Goal: Information Seeking & Learning: Learn about a topic

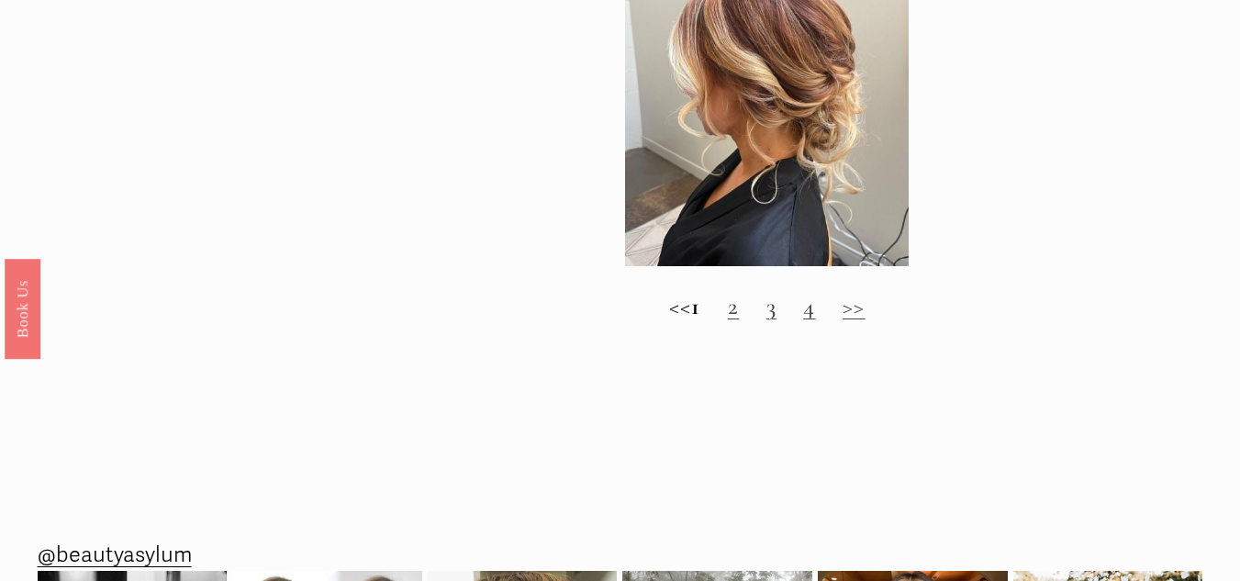
scroll to position [1739, 0]
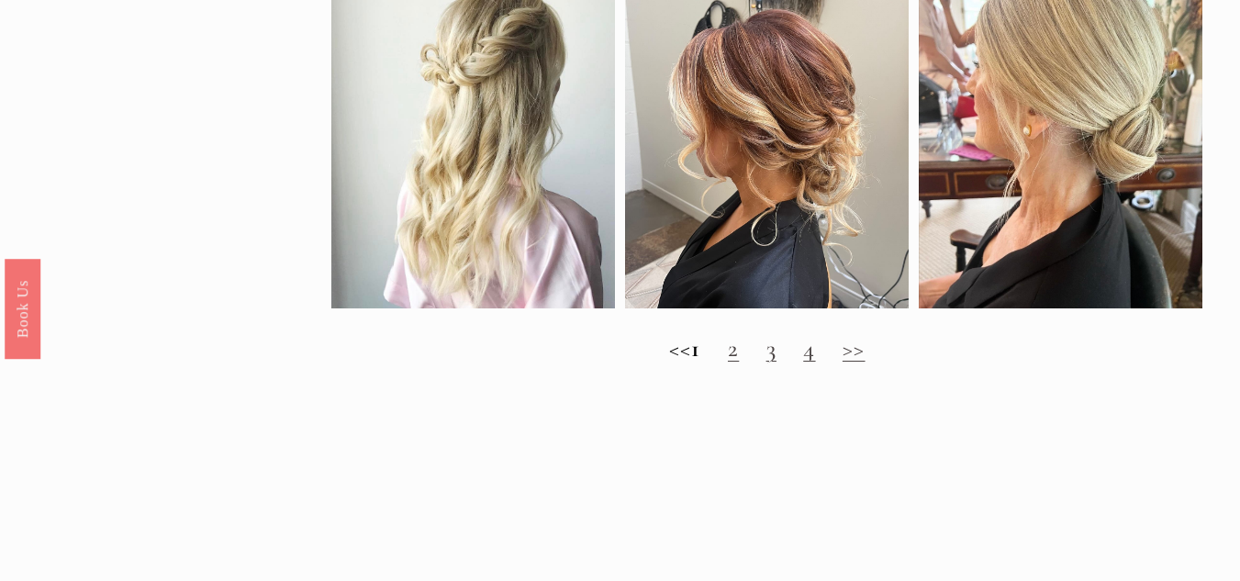
click at [739, 364] on link "2" at bounding box center [733, 348] width 11 height 30
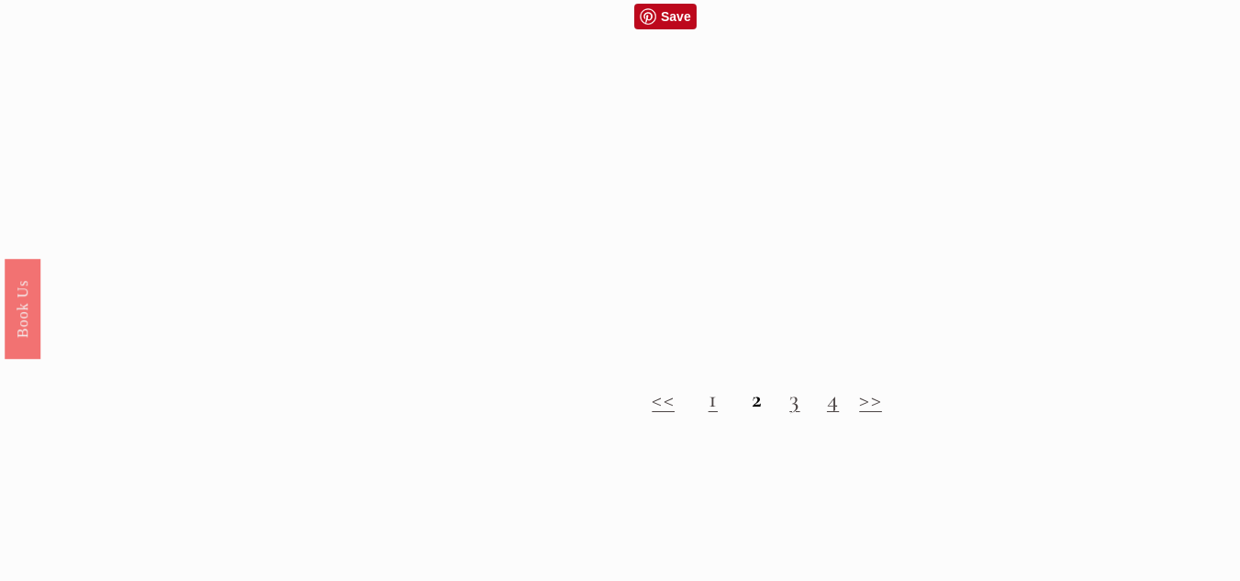
scroll to position [1652, 0]
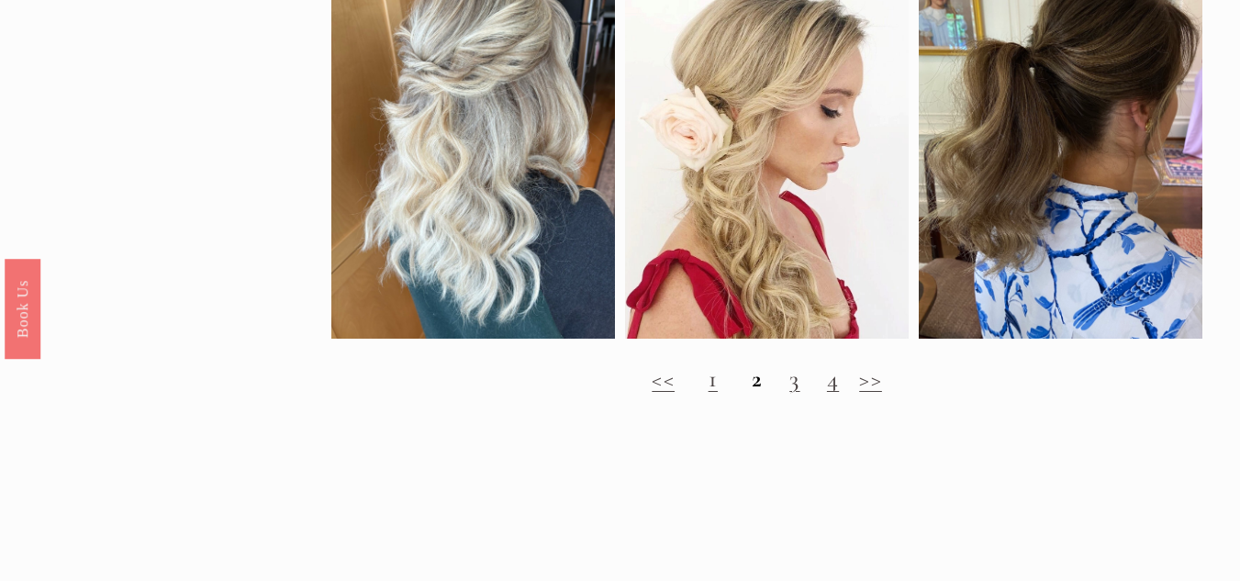
click at [790, 394] on link "3" at bounding box center [794, 379] width 10 height 30
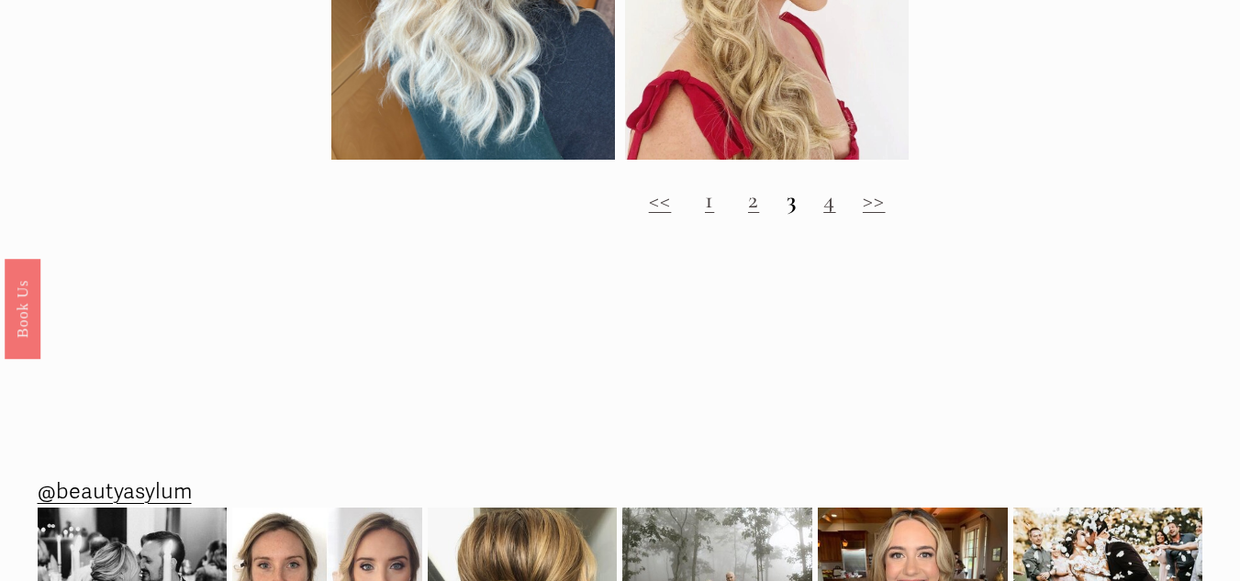
scroll to position [1836, 0]
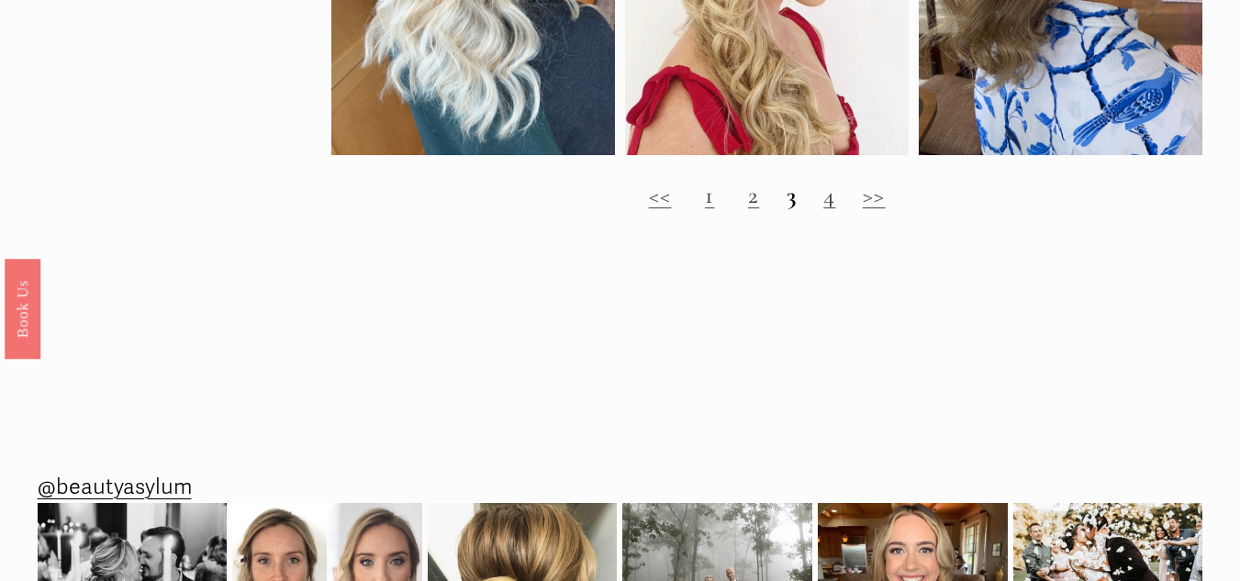
click at [826, 210] on link "4" at bounding box center [829, 195] width 12 height 30
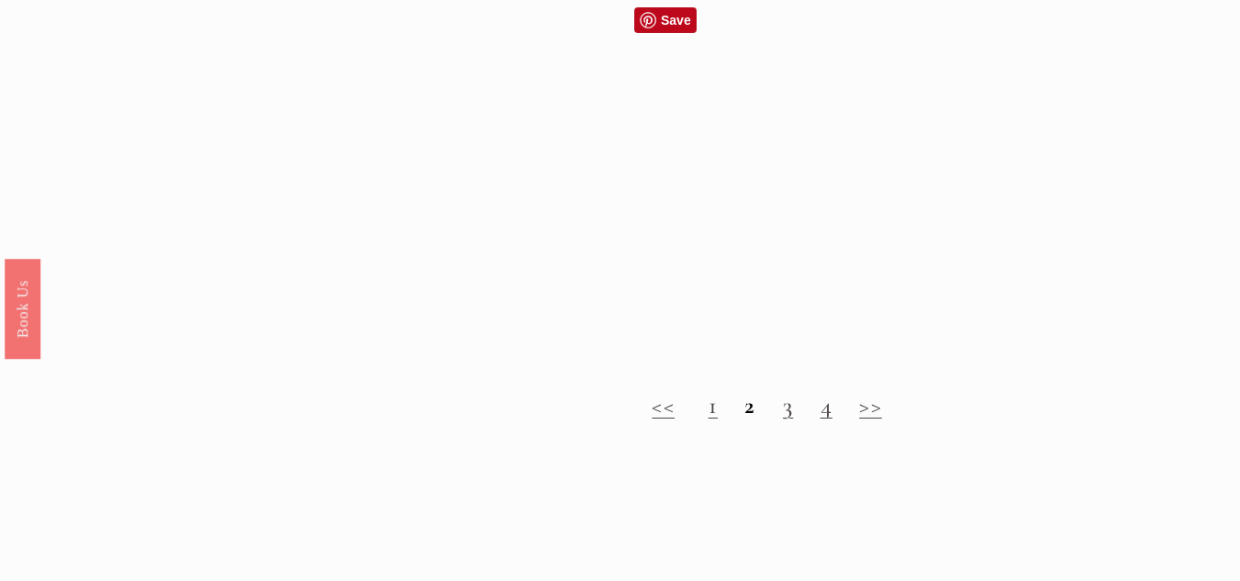
scroll to position [1652, 0]
